Goal: Information Seeking & Learning: Learn about a topic

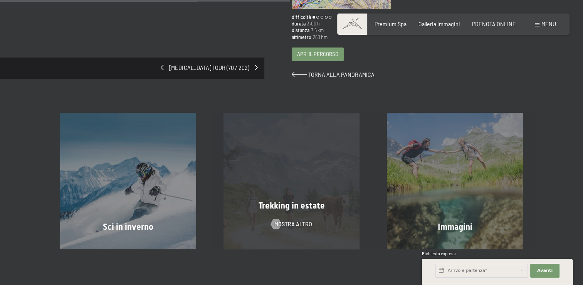
scroll to position [270, 0]
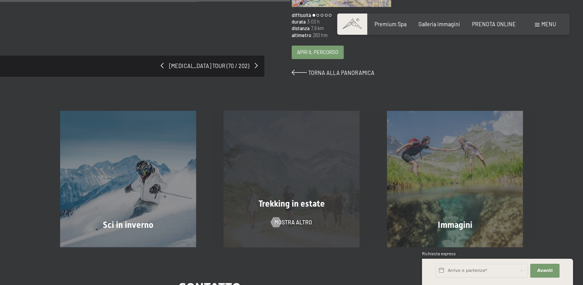
click at [285, 180] on div "Trekking in estate mostra altro" at bounding box center [291, 179] width 163 height 136
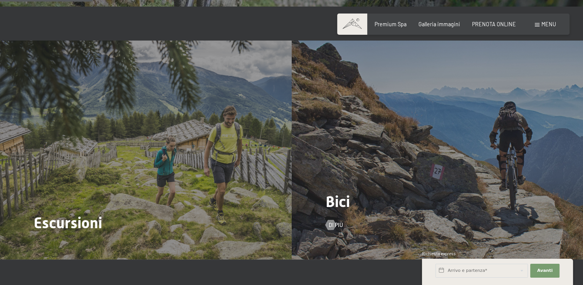
scroll to position [732, 0]
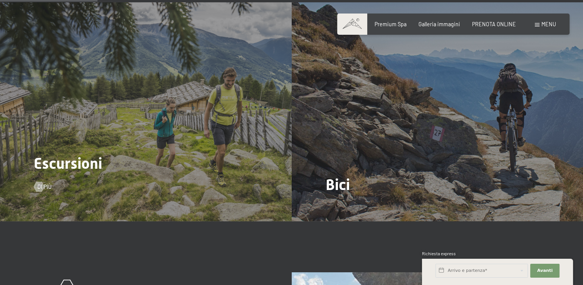
click at [170, 152] on div "Escursioni Di più" at bounding box center [146, 111] width 292 height 219
click at [48, 183] on span "Di più" at bounding box center [52, 187] width 14 height 8
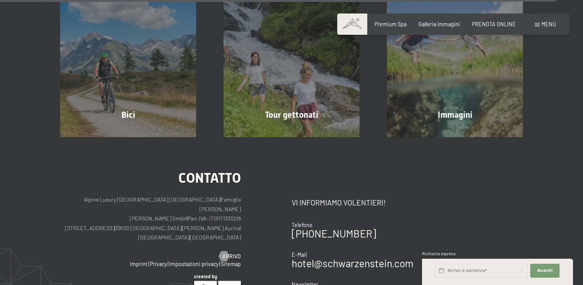
scroll to position [2621, 0]
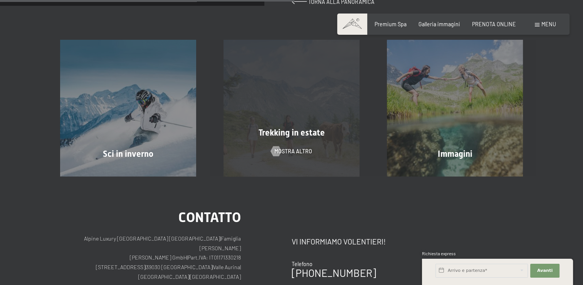
scroll to position [386, 0]
